Goal: Transaction & Acquisition: Purchase product/service

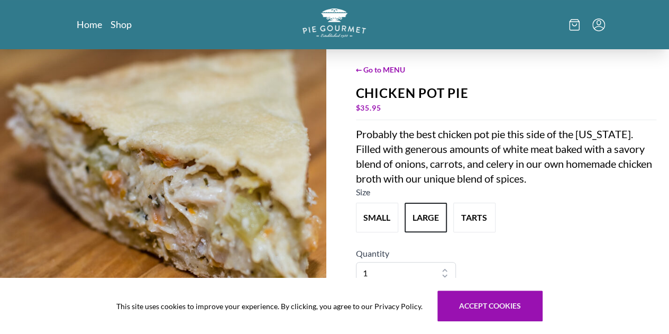
scroll to position [175, 0]
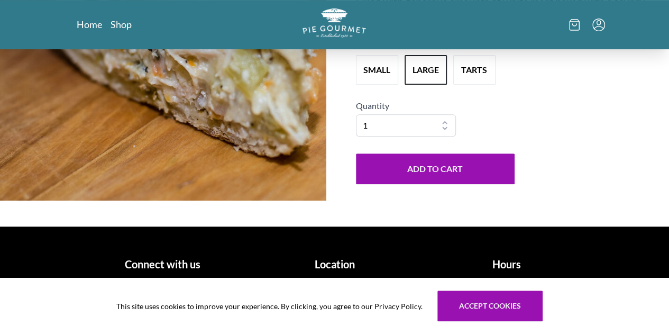
click at [333, 266] on h1 "Location" at bounding box center [334, 264] width 163 height 16
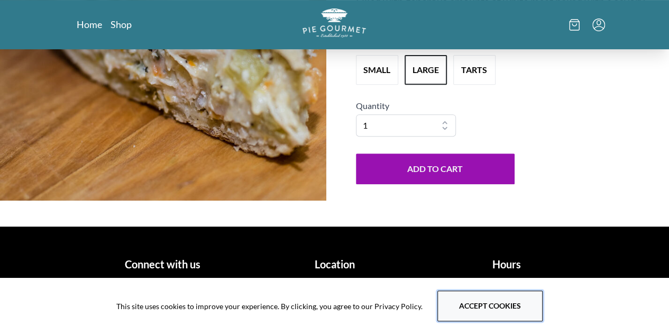
click at [481, 303] on button "Accept cookies" at bounding box center [489, 305] width 105 height 31
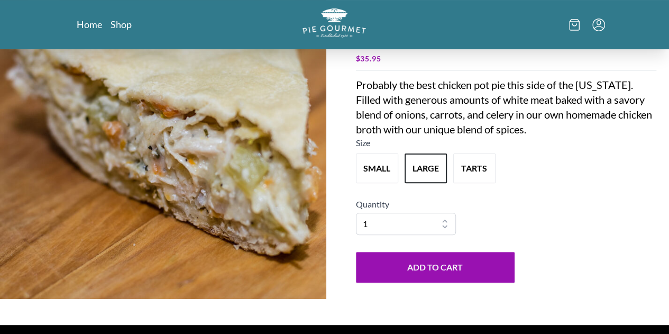
scroll to position [0, 0]
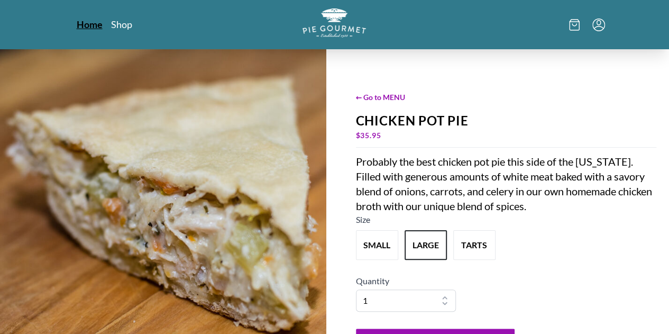
click at [77, 23] on link "Home" at bounding box center [90, 24] width 26 height 13
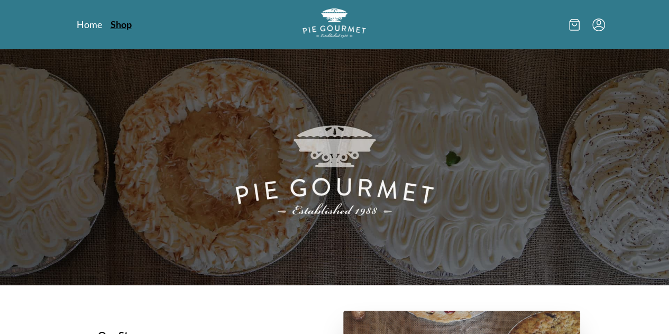
click at [110, 24] on link "Shop" at bounding box center [120, 24] width 21 height 13
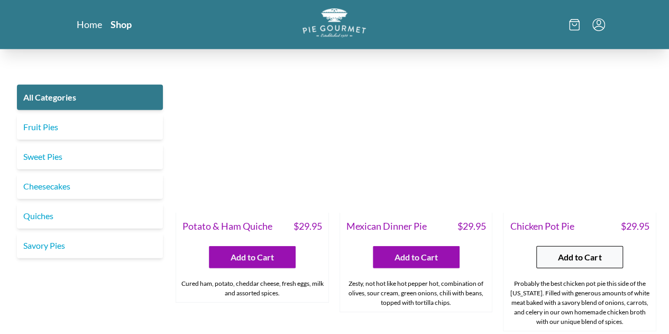
scroll to position [1374, 0]
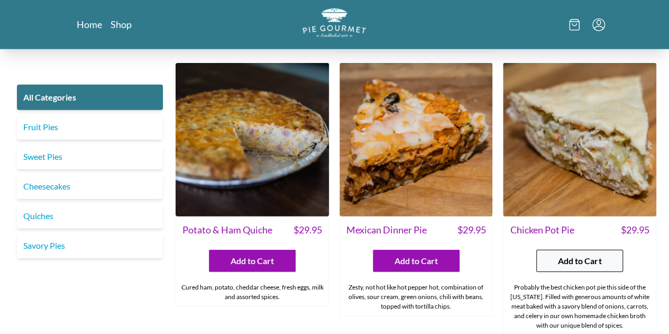
click at [565, 254] on span "Add to Cart" at bounding box center [579, 260] width 43 height 13
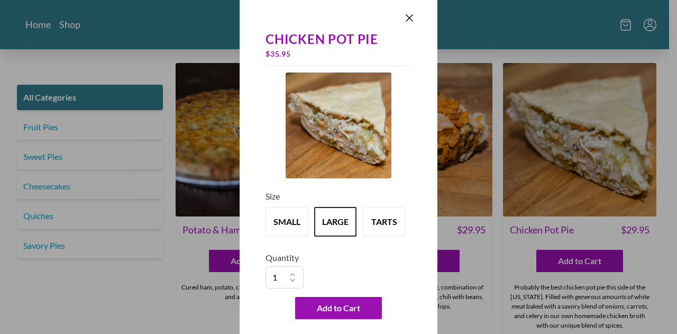
drag, startPoint x: 408, startPoint y: 16, endPoint x: 410, endPoint y: 26, distance: 10.3
click at [408, 18] on icon "Close panel" at bounding box center [409, 18] width 13 height 13
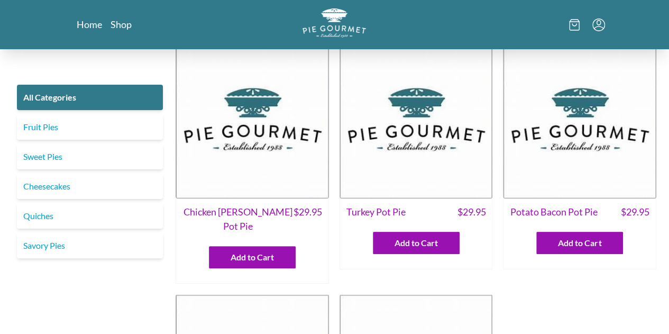
scroll to position [0, 0]
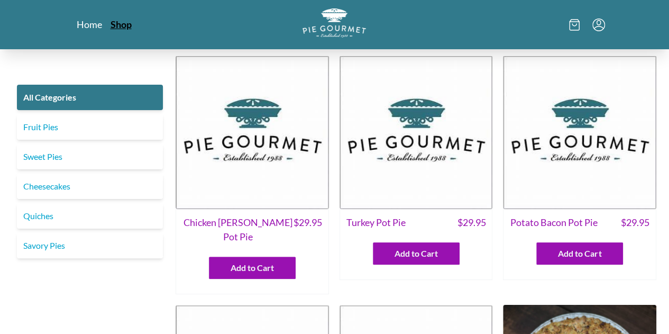
click at [110, 24] on link "Shop" at bounding box center [120, 24] width 21 height 13
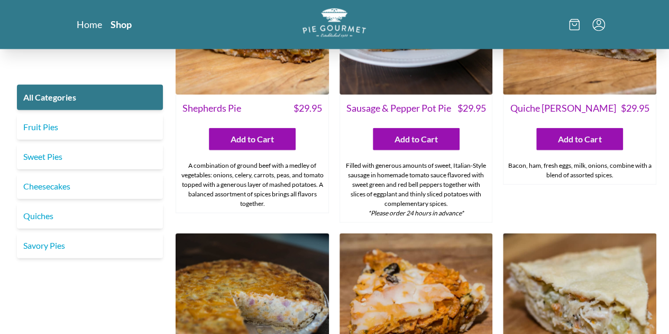
scroll to position [1321, 0]
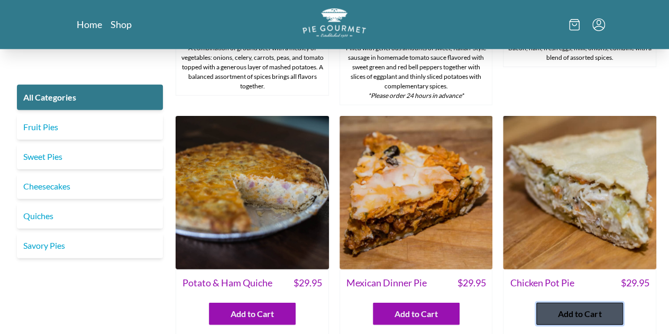
click at [576, 307] on span "Add to Cart" at bounding box center [579, 313] width 43 height 13
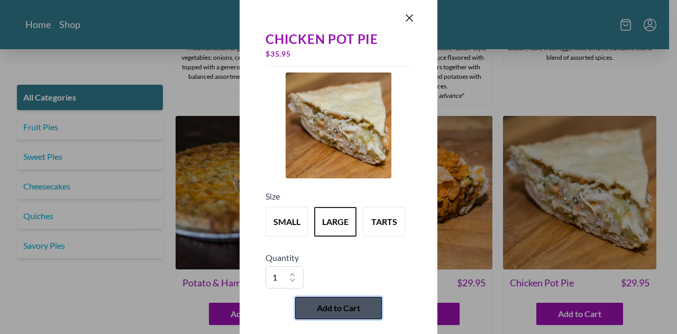
click at [339, 305] on span "Add to Cart" at bounding box center [338, 307] width 43 height 13
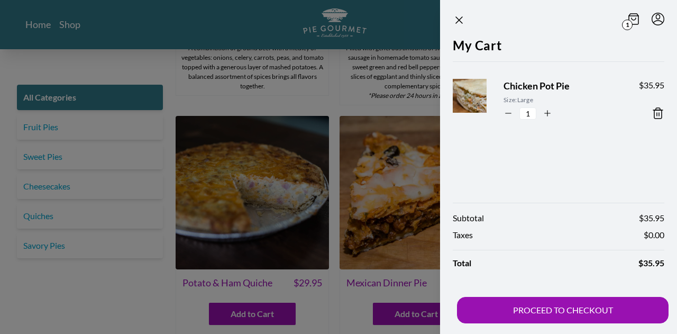
click at [658, 115] on icon at bounding box center [657, 113] width 13 height 13
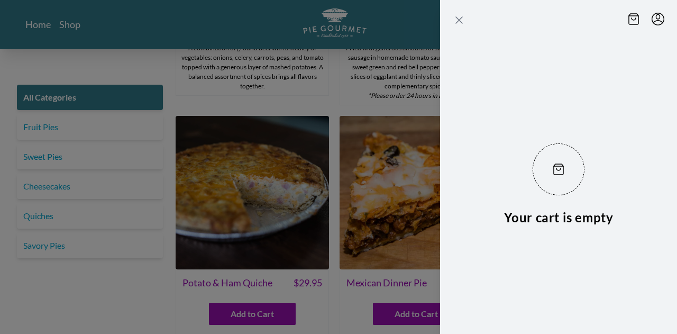
click at [461, 17] on icon "Close panel" at bounding box center [459, 20] width 6 height 6
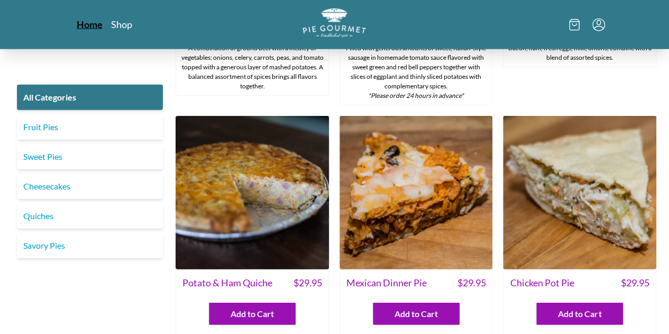
click at [77, 25] on link "Home" at bounding box center [90, 24] width 26 height 13
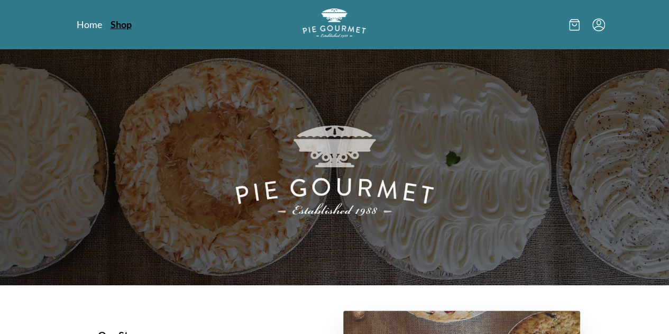
click at [110, 23] on link "Shop" at bounding box center [120, 24] width 21 height 13
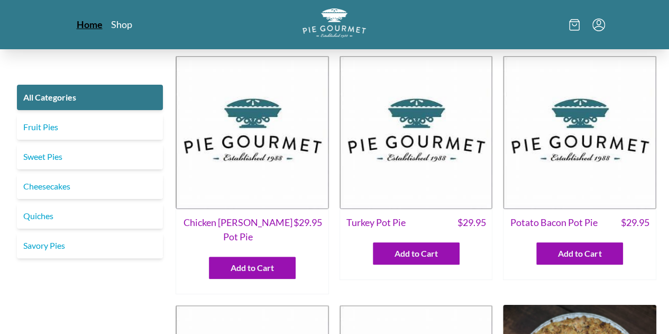
click at [77, 23] on link "Home" at bounding box center [90, 24] width 26 height 13
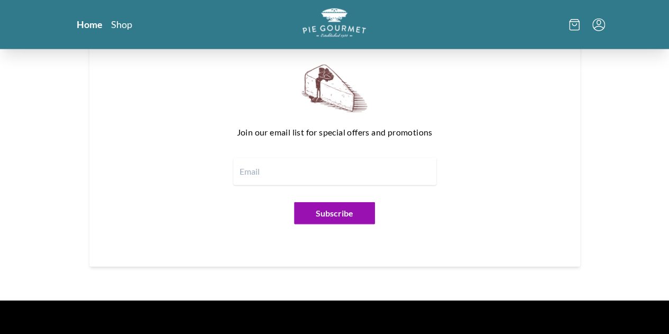
scroll to position [1316, 0]
